Goal: Task Accomplishment & Management: Complete application form

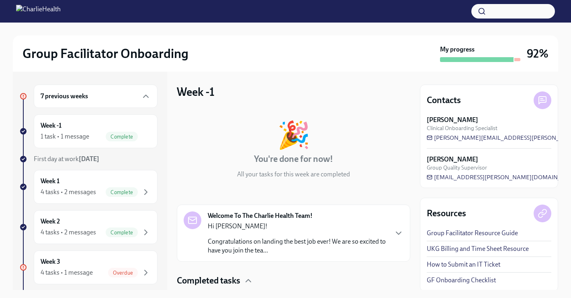
click at [508, 15] on button "button" at bounding box center [514, 11] width 84 height 14
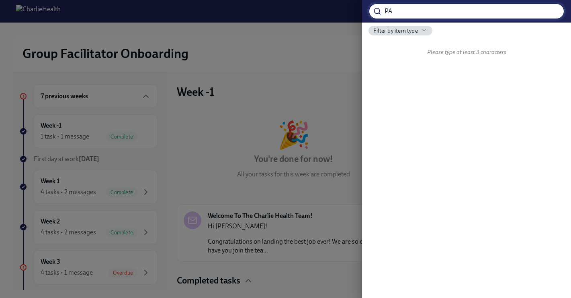
type input "PA"
click at [477, 18] on input "PA" at bounding box center [475, 11] width 180 height 16
click at [547, 6] on input "PA" at bounding box center [475, 11] width 180 height 16
click at [553, 12] on input "PA" at bounding box center [475, 11] width 180 height 16
type input "[US_STATE]"
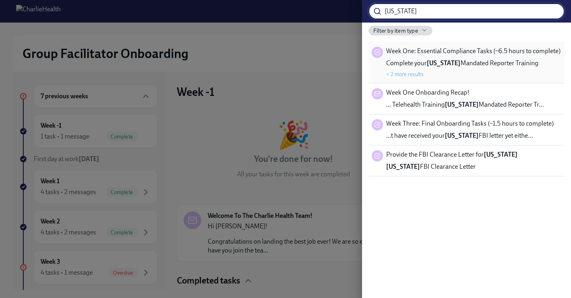
click at [503, 46] on div "Week One: Essential Compliance Tasks (~6.5 hours to complete) Complete your [US…" at bounding box center [467, 62] width 196 height 41
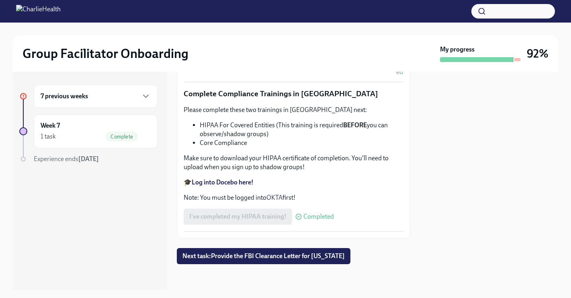
scroll to position [1951, 0]
click at [506, 16] on button "button" at bounding box center [514, 11] width 84 height 14
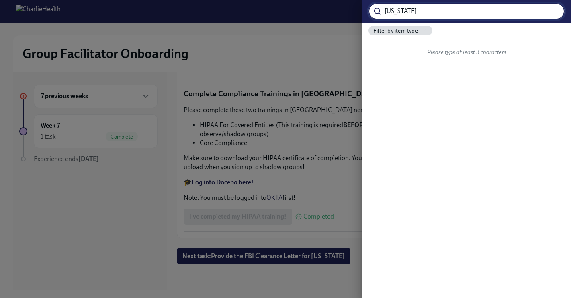
type input "[US_STATE]"
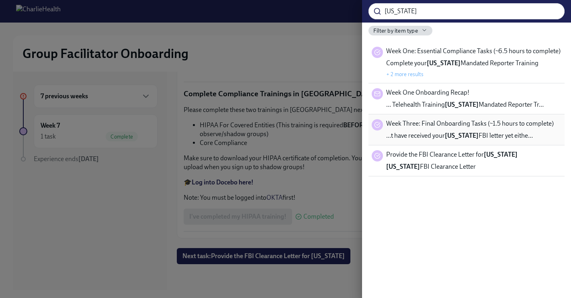
click at [495, 120] on span "Week Three: Final Onboarding Tasks (~1.5 hours to complete)" at bounding box center [470, 123] width 168 height 9
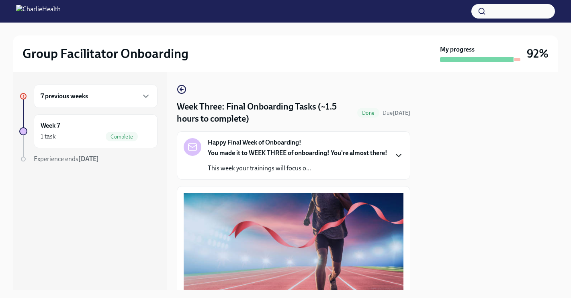
click at [395, 159] on icon "button" at bounding box center [399, 155] width 10 height 10
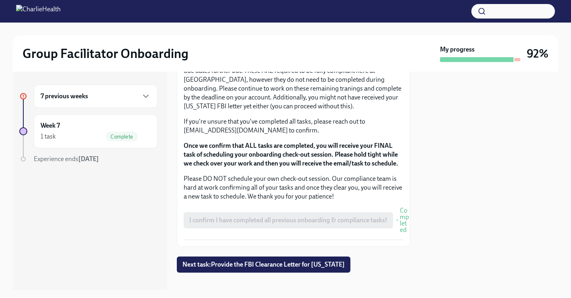
scroll to position [1048, 0]
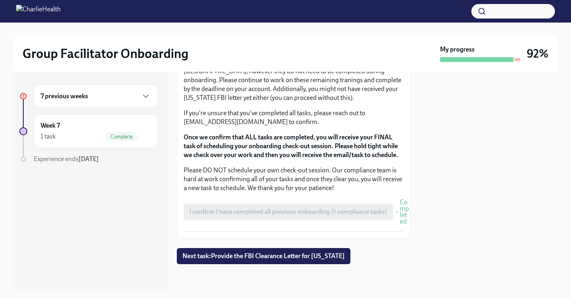
click at [277, 98] on p "PLEASE NOTE: You should still have a few Relias courses in your library that ha…" at bounding box center [294, 75] width 220 height 53
click at [268, 250] on button "Next task : Provide the FBI Clearance Letter for [US_STATE]" at bounding box center [264, 256] width 174 height 16
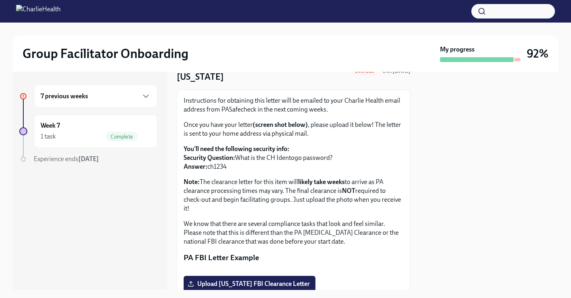
scroll to position [44, 0]
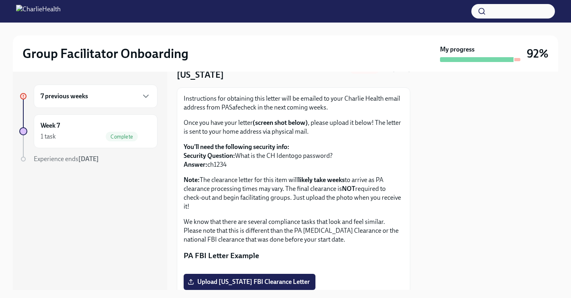
drag, startPoint x: 229, startPoint y: 167, endPoint x: 208, endPoint y: 167, distance: 21.3
click at [208, 167] on p "You'll need the following security info: Security Question: What is the CH Iden…" at bounding box center [294, 155] width 220 height 27
copy p "ch1234"
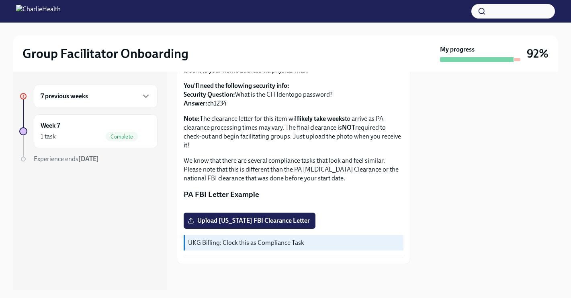
scroll to position [175, 0]
click at [286, 224] on span "Upload [US_STATE] FBI Clearance Letter" at bounding box center [249, 220] width 121 height 8
click at [0, 0] on input "Upload [US_STATE] FBI Clearance Letter" at bounding box center [0, 0] width 0 height 0
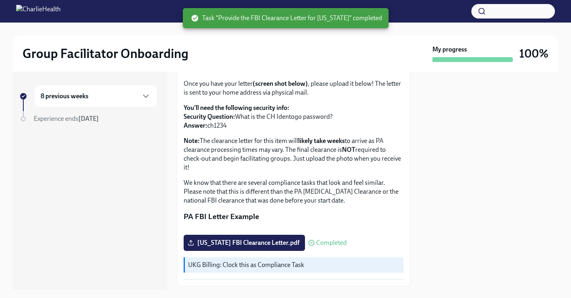
scroll to position [82, 0]
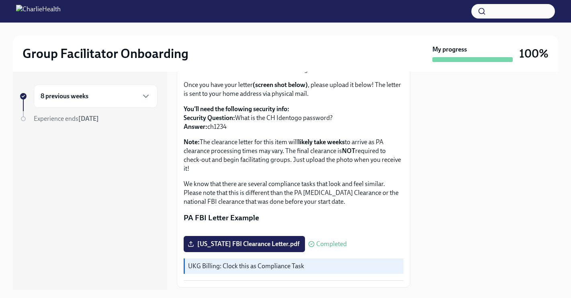
click at [299, 175] on div "Instructions for obtaining this letter will be emailed to your Charlie Health e…" at bounding box center [294, 131] width 220 height 150
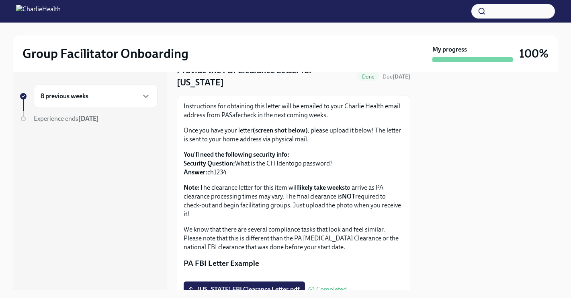
scroll to position [0, 0]
